Goal: Task Accomplishment & Management: Manage account settings

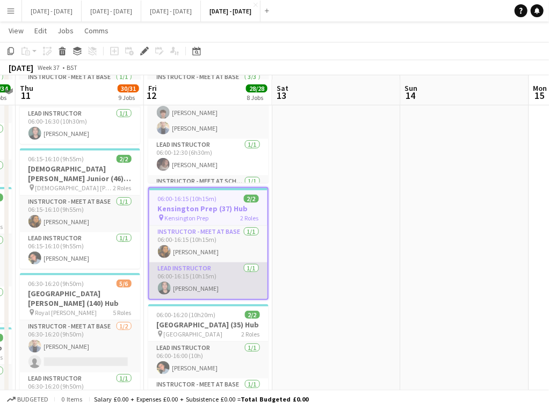
scroll to position [107, 0]
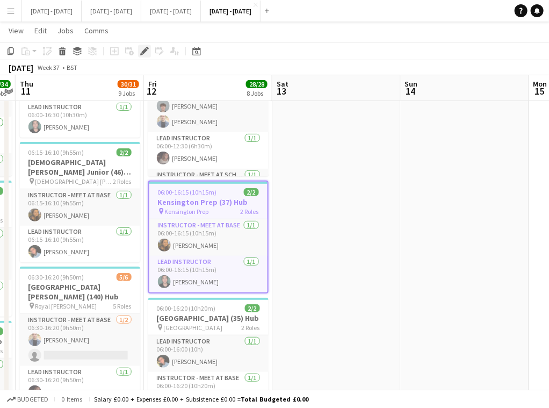
click at [142, 49] on icon "Edit" at bounding box center [144, 51] width 9 height 9
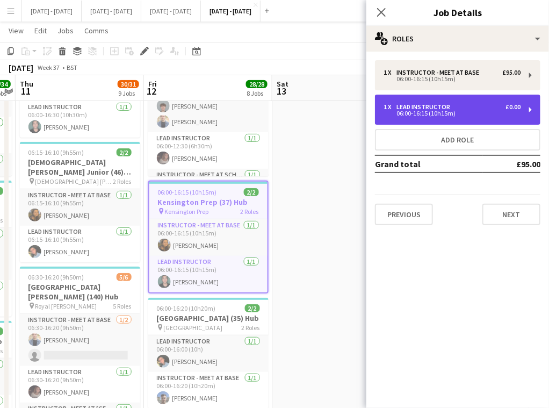
click at [453, 112] on div "06:00-16:15 (10h15m)" at bounding box center [451, 113] width 137 height 5
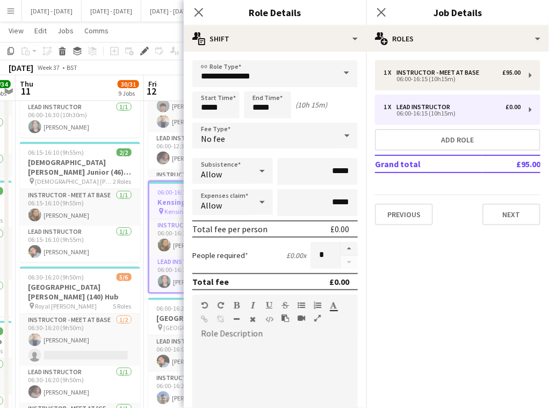
click at [303, 130] on div "No fee" at bounding box center [264, 135] width 144 height 26
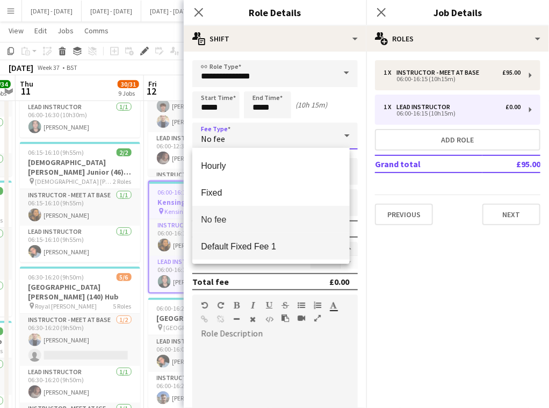
click at [263, 249] on span "Default Fixed Fee 1" at bounding box center [271, 246] width 140 height 10
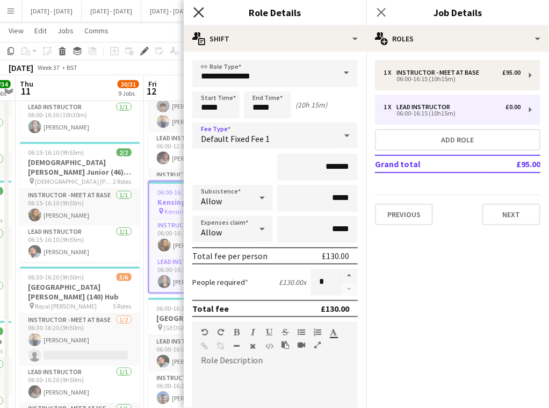
click at [202, 7] on icon "Close pop-in" at bounding box center [198, 12] width 10 height 10
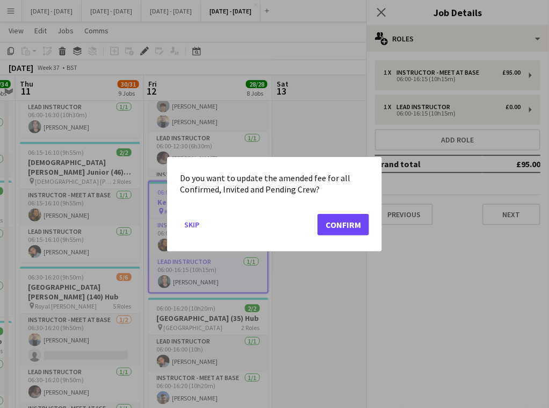
scroll to position [0, 0]
click at [329, 220] on button "Confirm" at bounding box center [343, 223] width 52 height 21
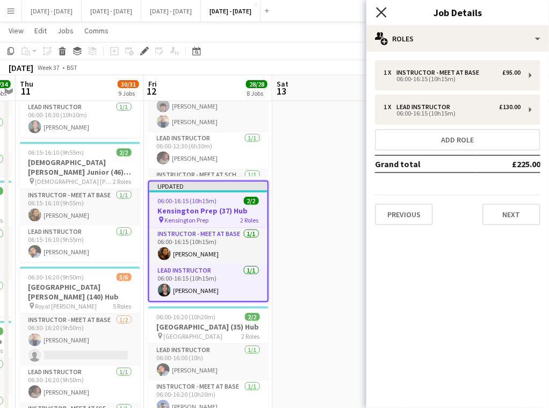
click at [380, 11] on icon at bounding box center [381, 12] width 10 height 10
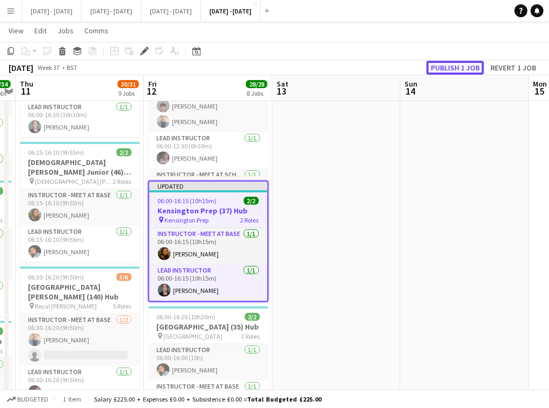
click at [453, 66] on button "Publish 1 job" at bounding box center [454, 68] width 57 height 14
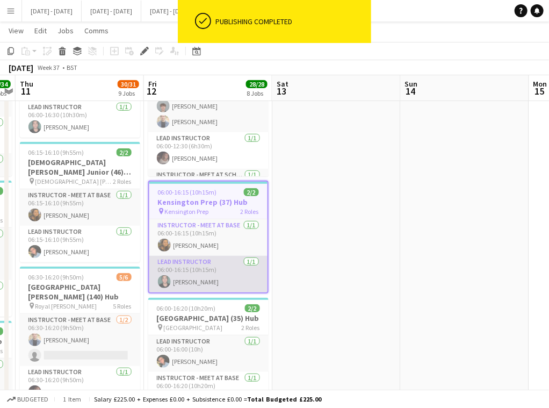
click at [213, 270] on app-card-role "Lead Instructor 1/1 06:00-16:15 (10h15m) Bin Quan" at bounding box center [208, 274] width 118 height 37
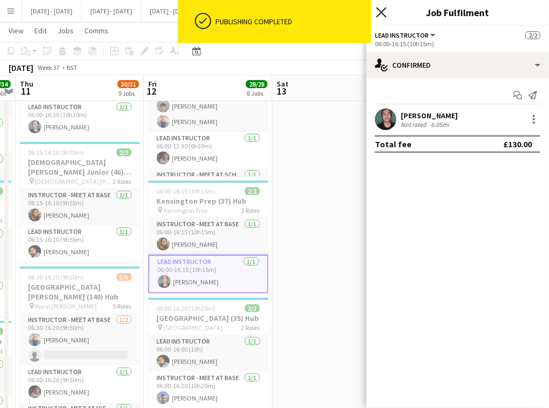
click at [386, 12] on icon "Close pop-in" at bounding box center [381, 12] width 10 height 10
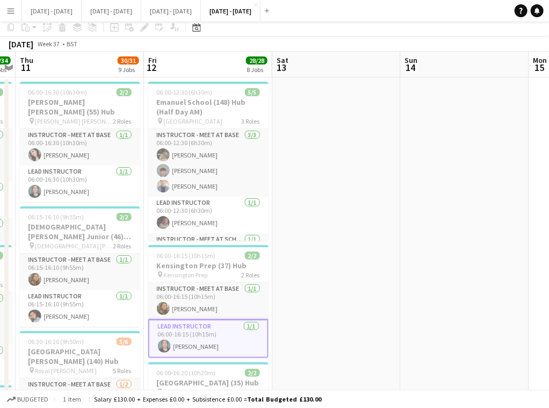
scroll to position [0, 0]
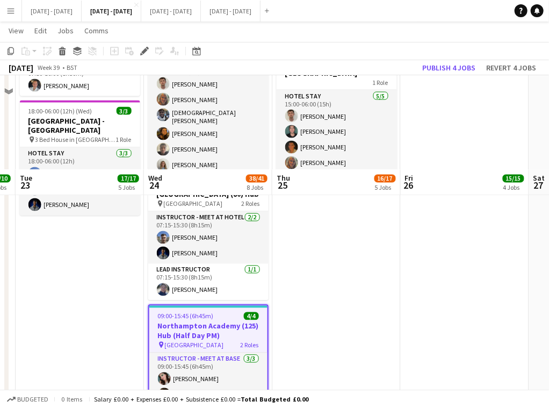
scroll to position [698, 0]
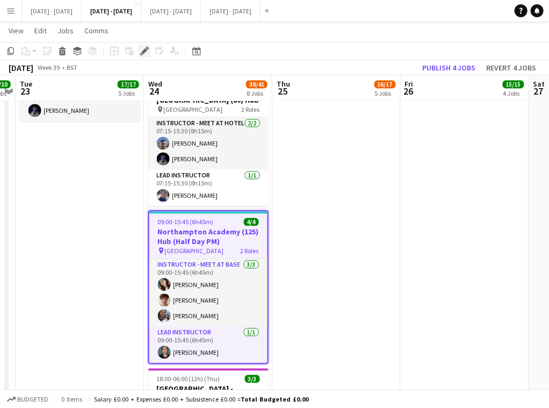
click at [142, 49] on icon "Edit" at bounding box center [144, 51] width 9 height 9
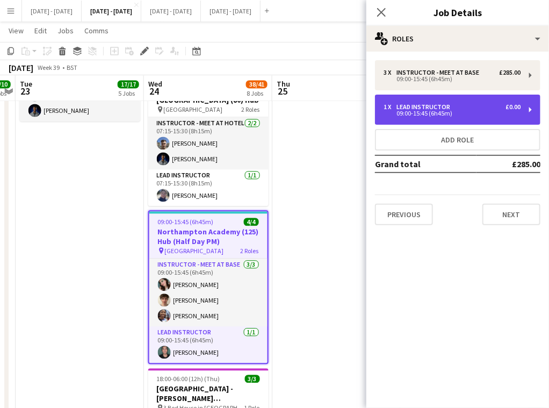
click at [454, 112] on div "09:00-15:45 (6h45m)" at bounding box center [451, 113] width 137 height 5
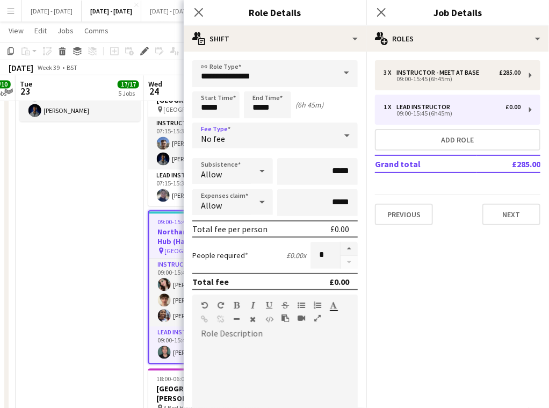
click at [312, 134] on div "No fee" at bounding box center [264, 135] width 144 height 26
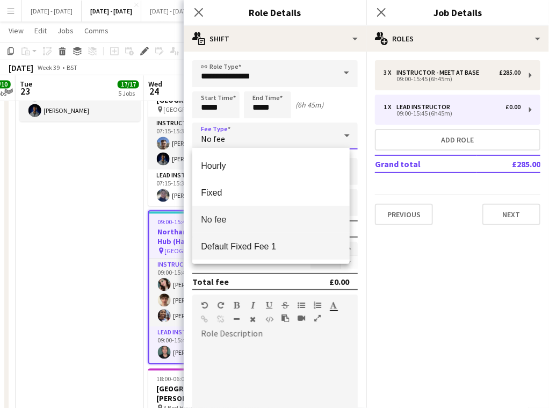
click at [277, 245] on span "Default Fixed Fee 1" at bounding box center [271, 246] width 140 height 10
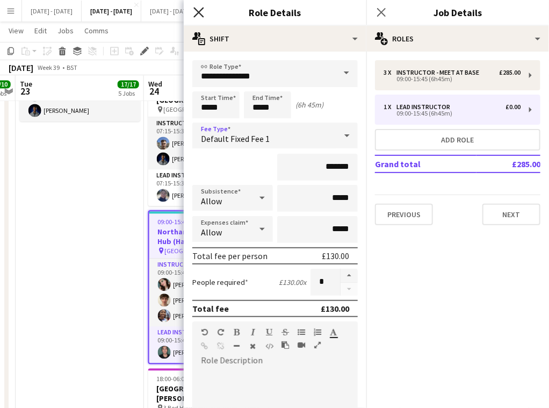
click at [199, 10] on icon "Close pop-in" at bounding box center [198, 12] width 10 height 10
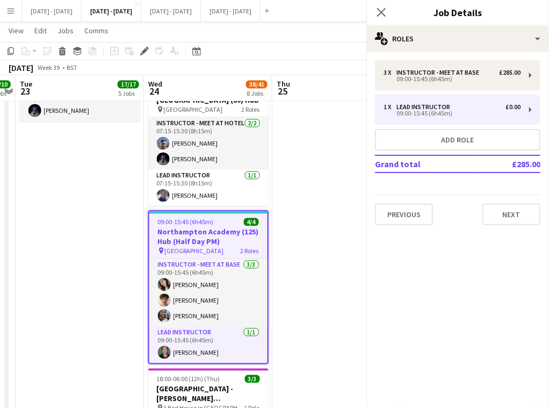
scroll to position [0, 0]
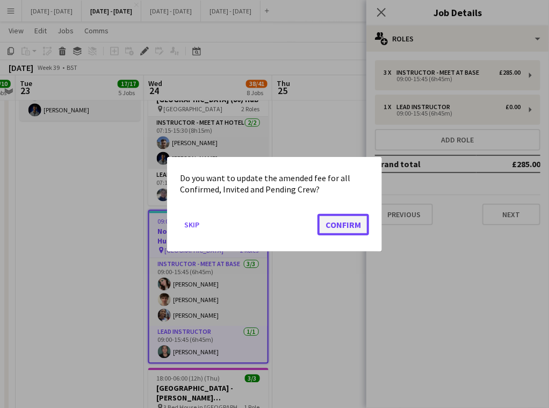
click at [341, 229] on button "Confirm" at bounding box center [343, 223] width 52 height 21
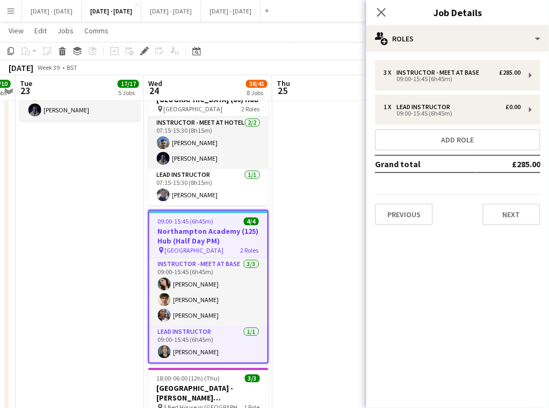
scroll to position [698, 0]
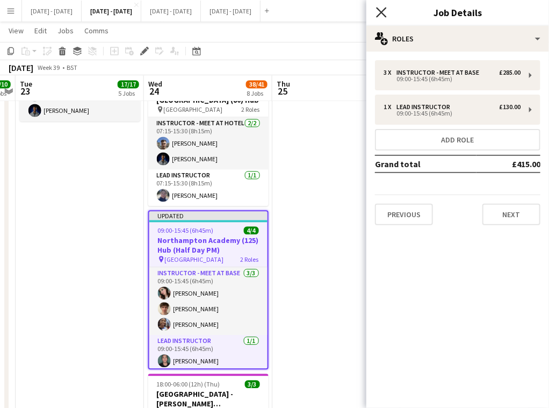
click at [379, 12] on icon "Close pop-in" at bounding box center [381, 12] width 10 height 10
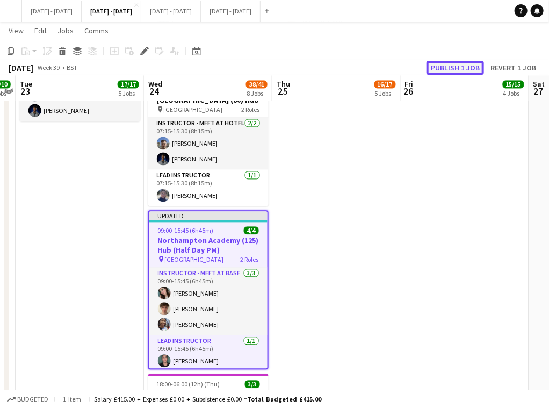
click at [452, 66] on button "Publish 1 job" at bounding box center [454, 68] width 57 height 14
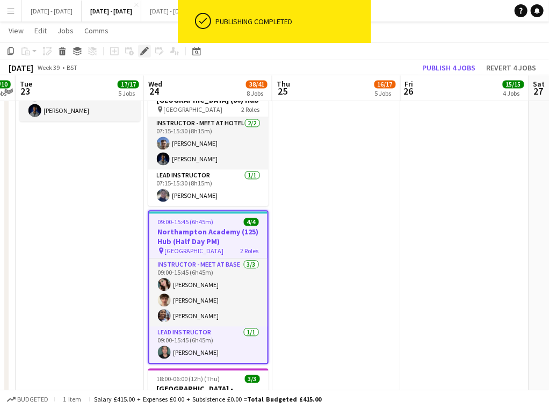
click at [141, 51] on icon "Edit" at bounding box center [144, 51] width 9 height 9
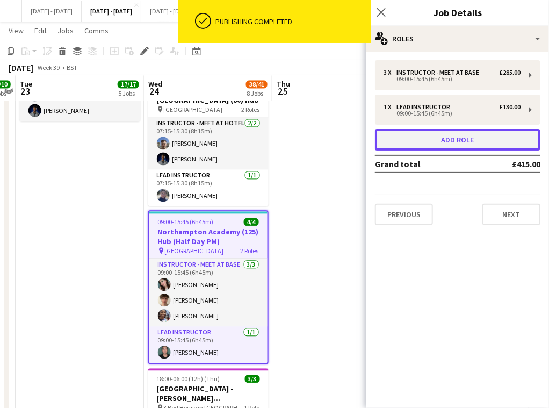
click at [448, 146] on button "Add role" at bounding box center [457, 139] width 165 height 21
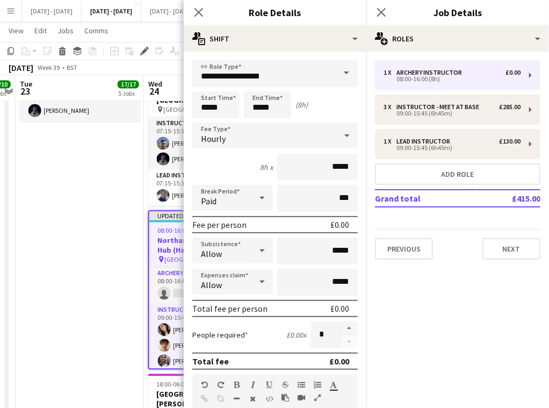
click at [335, 71] on span at bounding box center [346, 73] width 23 height 26
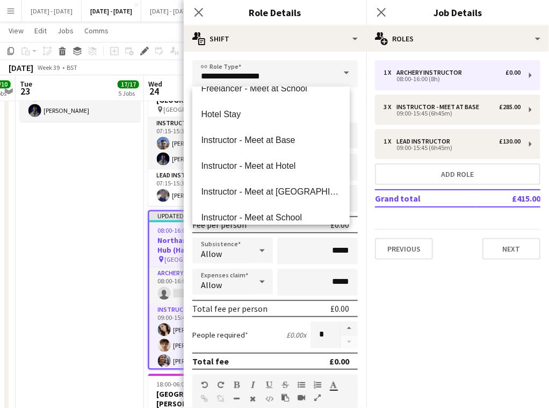
scroll to position [268, 0]
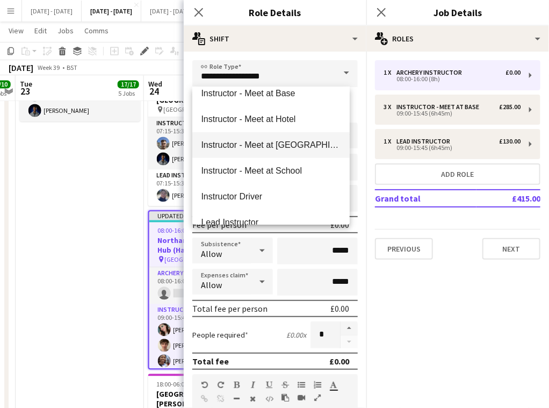
click at [299, 147] on span "Instructor - Meet at [GEOGRAPHIC_DATA]" at bounding box center [271, 145] width 140 height 10
type input "**********"
type input "******"
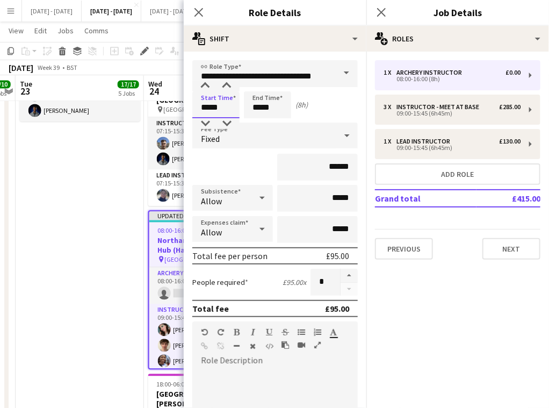
drag, startPoint x: 224, startPoint y: 107, endPoint x: 191, endPoint y: 112, distance: 33.6
click at [191, 111] on form "**********" at bounding box center [275, 340] width 183 height 560
type input "*****"
click at [266, 134] on div "Fixed" at bounding box center [264, 135] width 144 height 26
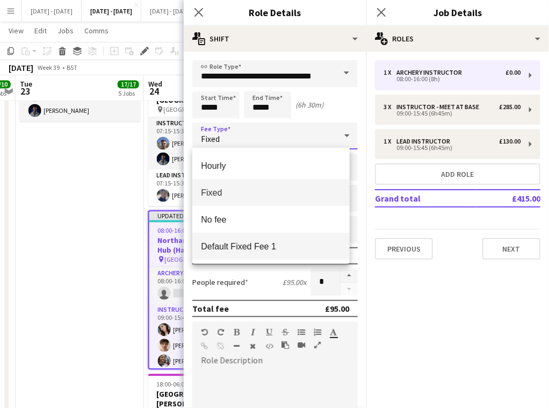
click at [248, 242] on mat-option "Default Fixed Fee 1" at bounding box center [270, 246] width 157 height 27
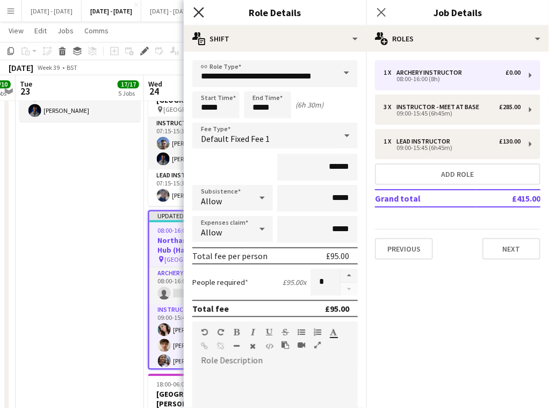
click at [200, 10] on icon at bounding box center [198, 12] width 10 height 10
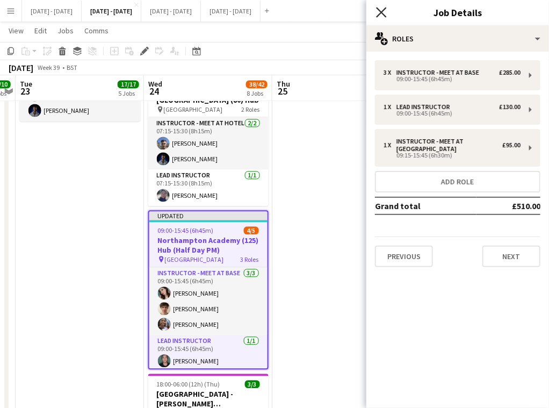
click at [386, 12] on icon "Close pop-in" at bounding box center [381, 12] width 10 height 10
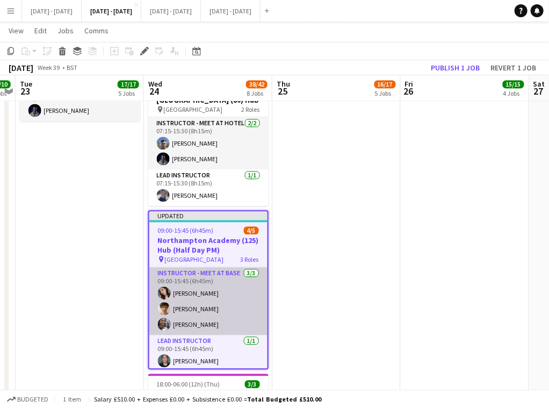
click at [200, 326] on app-card-role "Instructor - Meet at Base [DATE] 09:00-15:45 (6h45m) [PERSON_NAME] [PERSON_NAME…" at bounding box center [208, 301] width 118 height 68
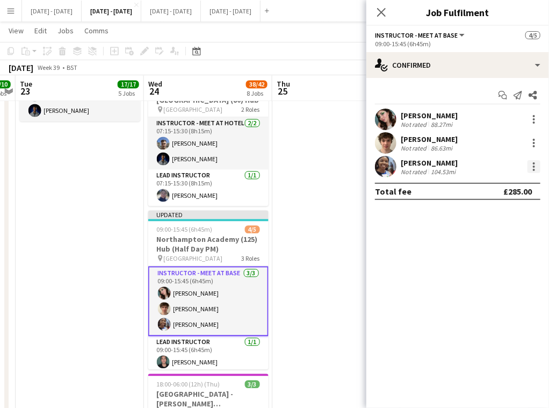
click at [535, 165] on div at bounding box center [533, 166] width 13 height 13
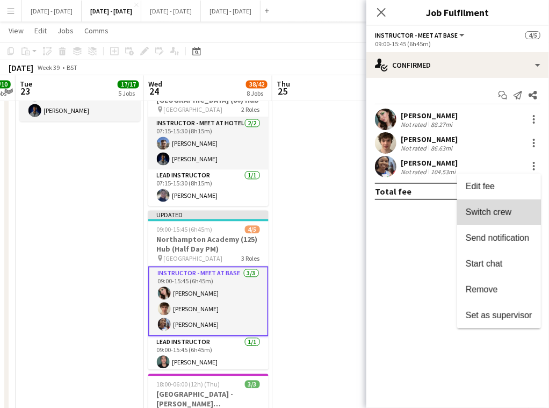
click at [502, 216] on span "Switch crew" at bounding box center [489, 211] width 46 height 9
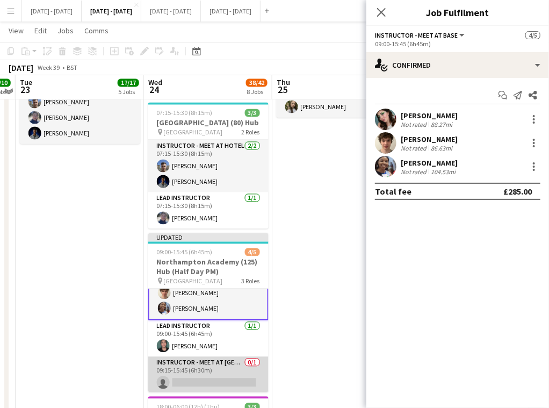
click at [207, 380] on app-card-role "Instructor - Meet at Pick Up Point 0/1 09:15-15:45 (6h30m) single-neutral-actio…" at bounding box center [208, 374] width 120 height 37
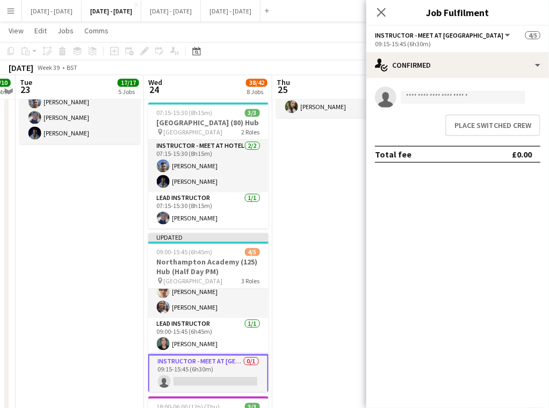
scroll to position [38, 0]
click at [502, 122] on button "Place switched crew" at bounding box center [492, 124] width 95 height 21
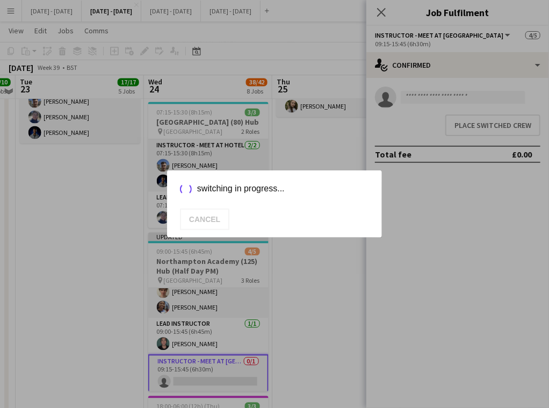
scroll to position [698, 0]
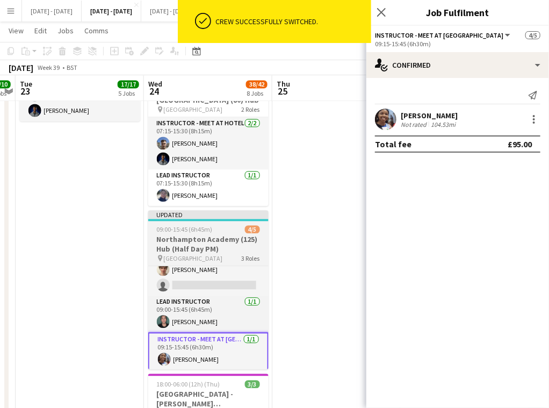
click at [216, 227] on div "09:00-15:45 (6h45m) 4/5" at bounding box center [208, 229] width 120 height 8
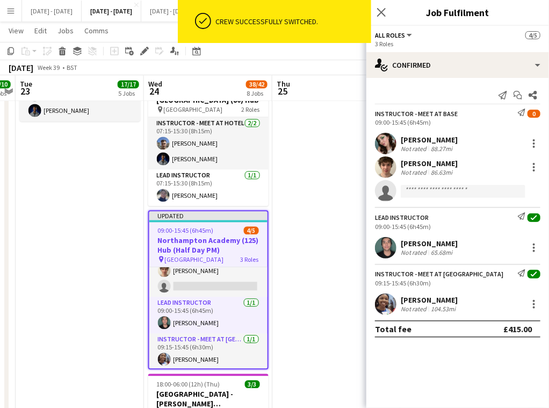
scroll to position [0, 369]
click at [145, 49] on icon at bounding box center [144, 51] width 6 height 6
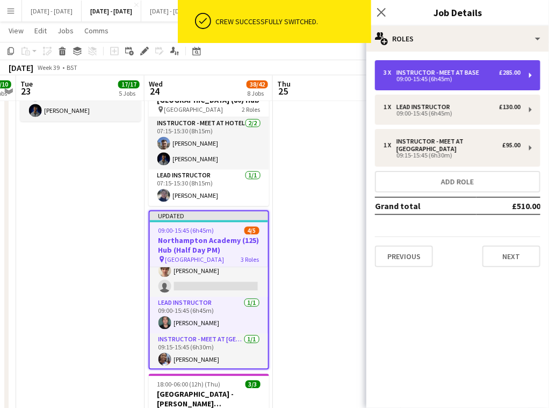
click at [464, 68] on div "3 x Instructor - Meet at Base £285.00 09:00-15:45 (6h45m)" at bounding box center [457, 75] width 165 height 30
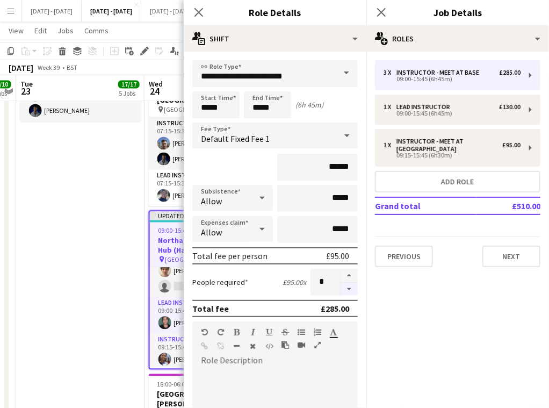
click at [345, 285] on button "button" at bounding box center [348, 288] width 17 height 13
type input "*"
click at [201, 8] on app-icon "Close pop-in" at bounding box center [199, 13] width 16 height 16
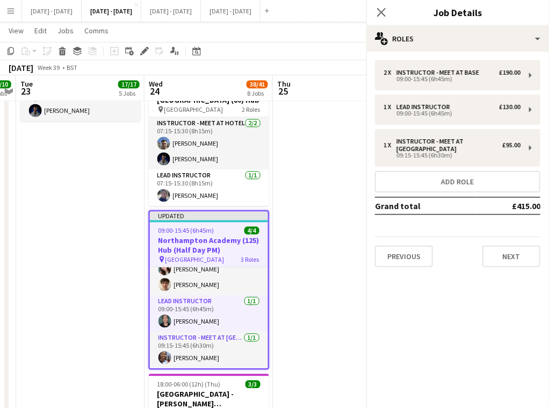
scroll to position [24, 0]
click at [381, 8] on icon "Close pop-in" at bounding box center [381, 12] width 10 height 10
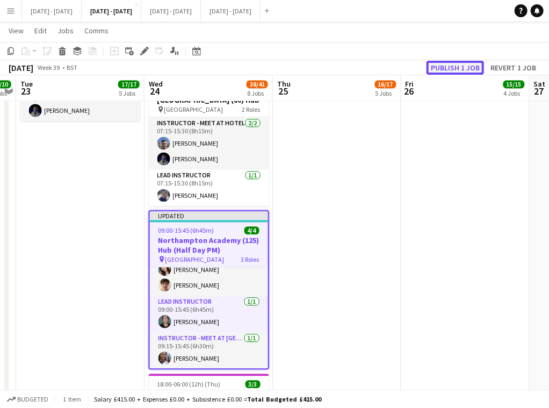
click at [451, 68] on button "Publish 1 job" at bounding box center [454, 68] width 57 height 14
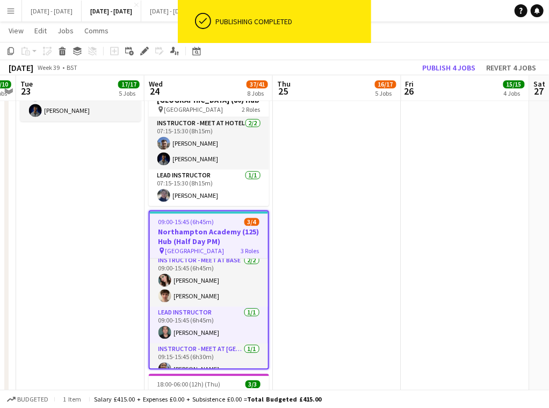
scroll to position [0, 0]
